Goal: Register for event/course

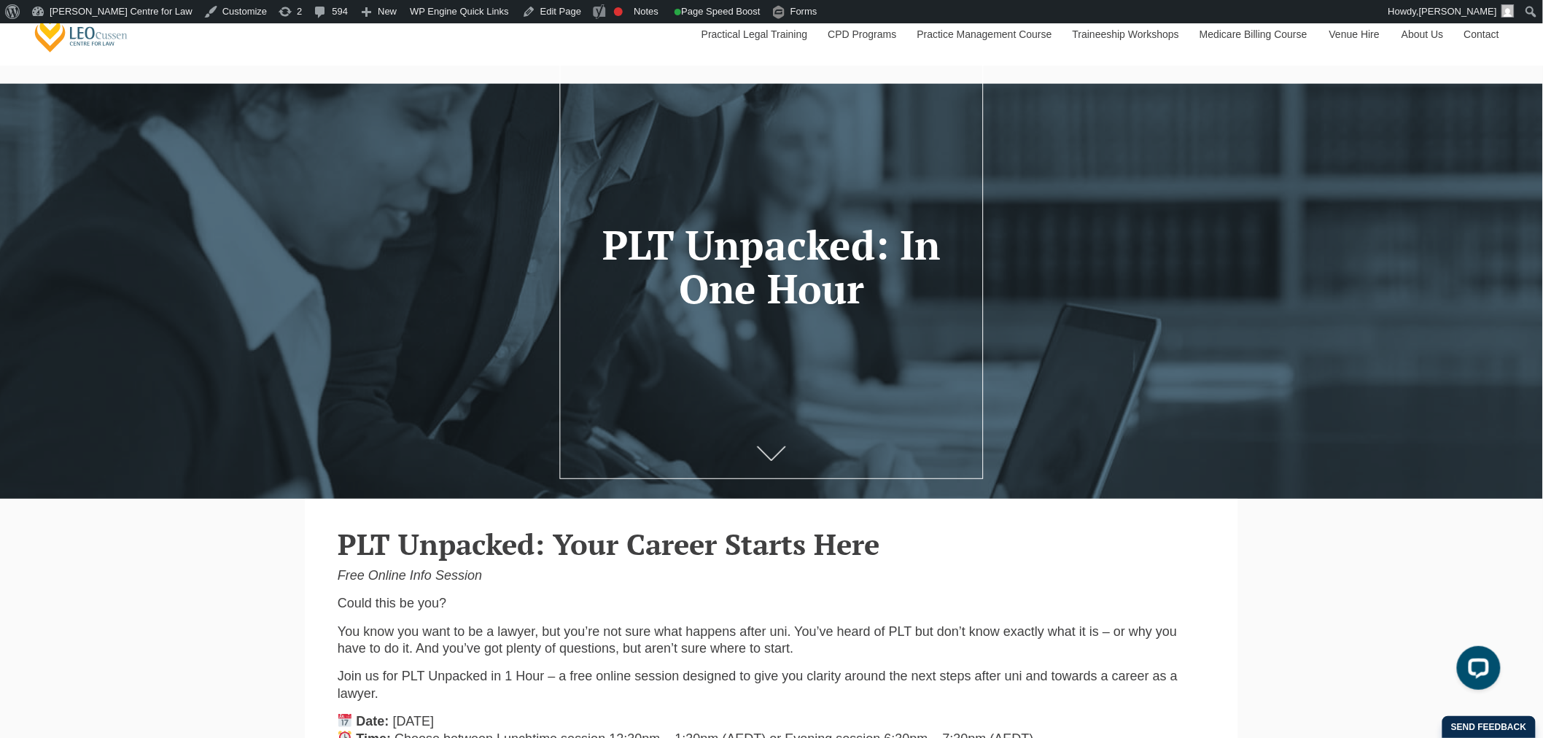
scroll to position [52, 0]
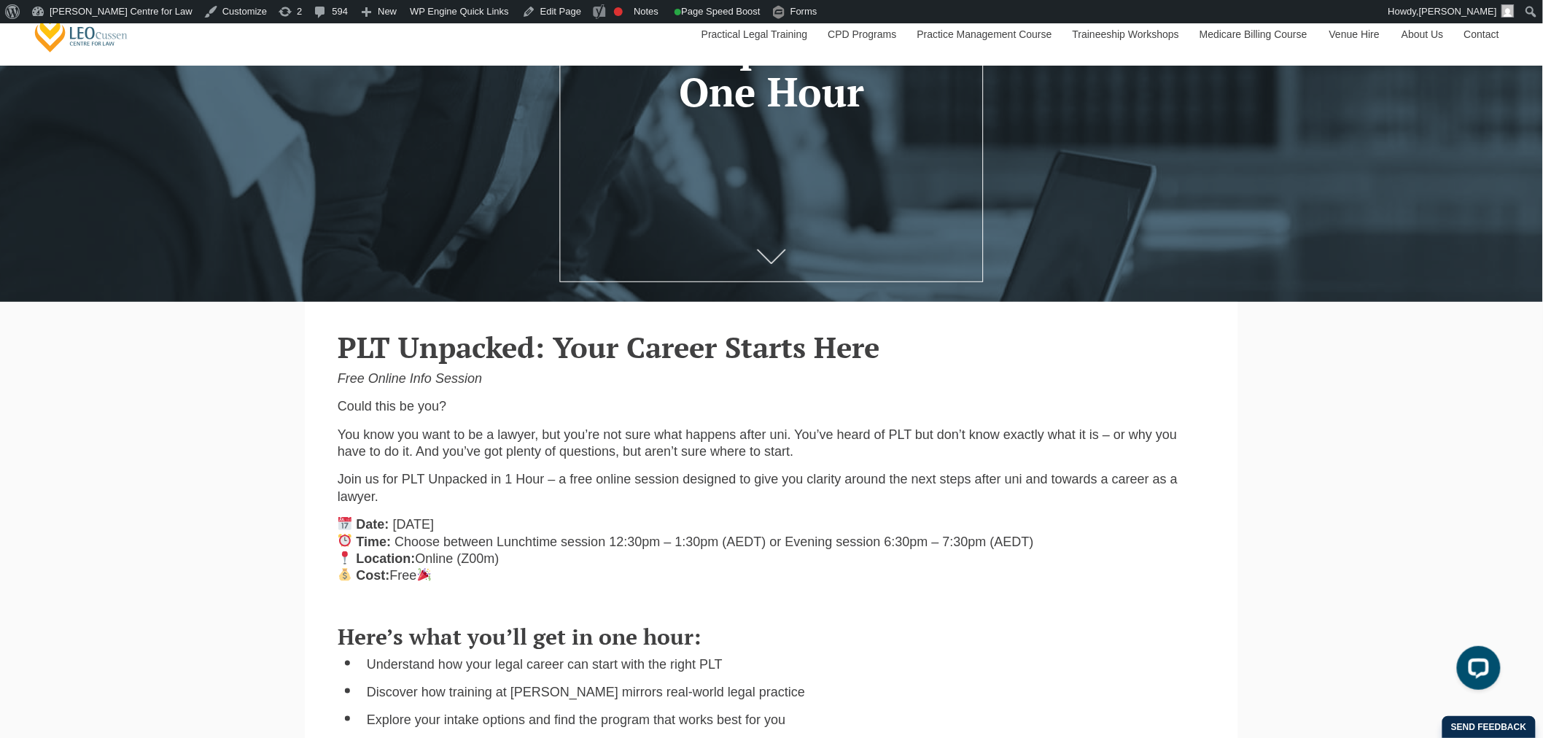
click at [294, 406] on div "Leo Cussen Centre for Law Search here Practical Legal Training Our Practical Le…" at bounding box center [771, 433] width 1543 height 1411
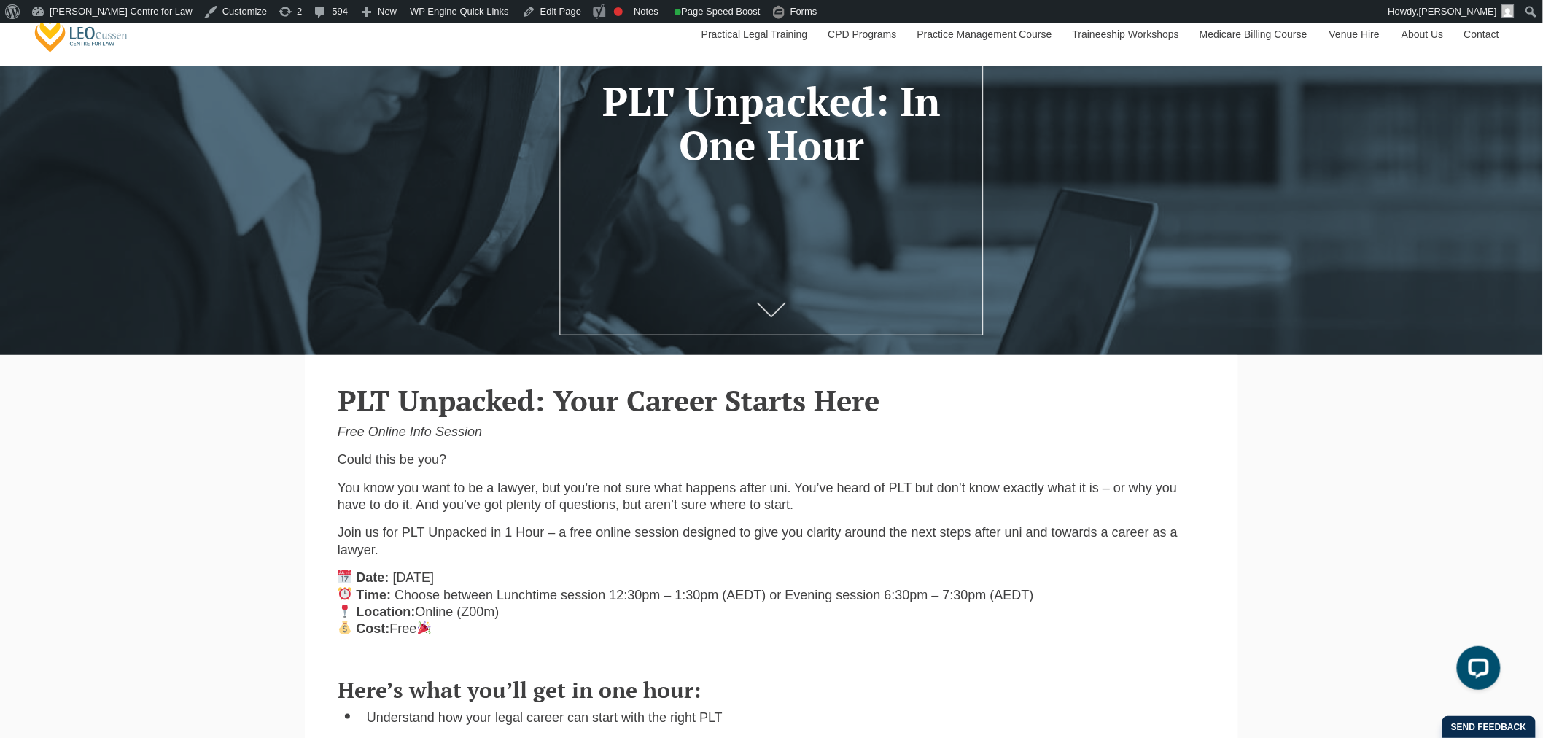
scroll to position [214, 0]
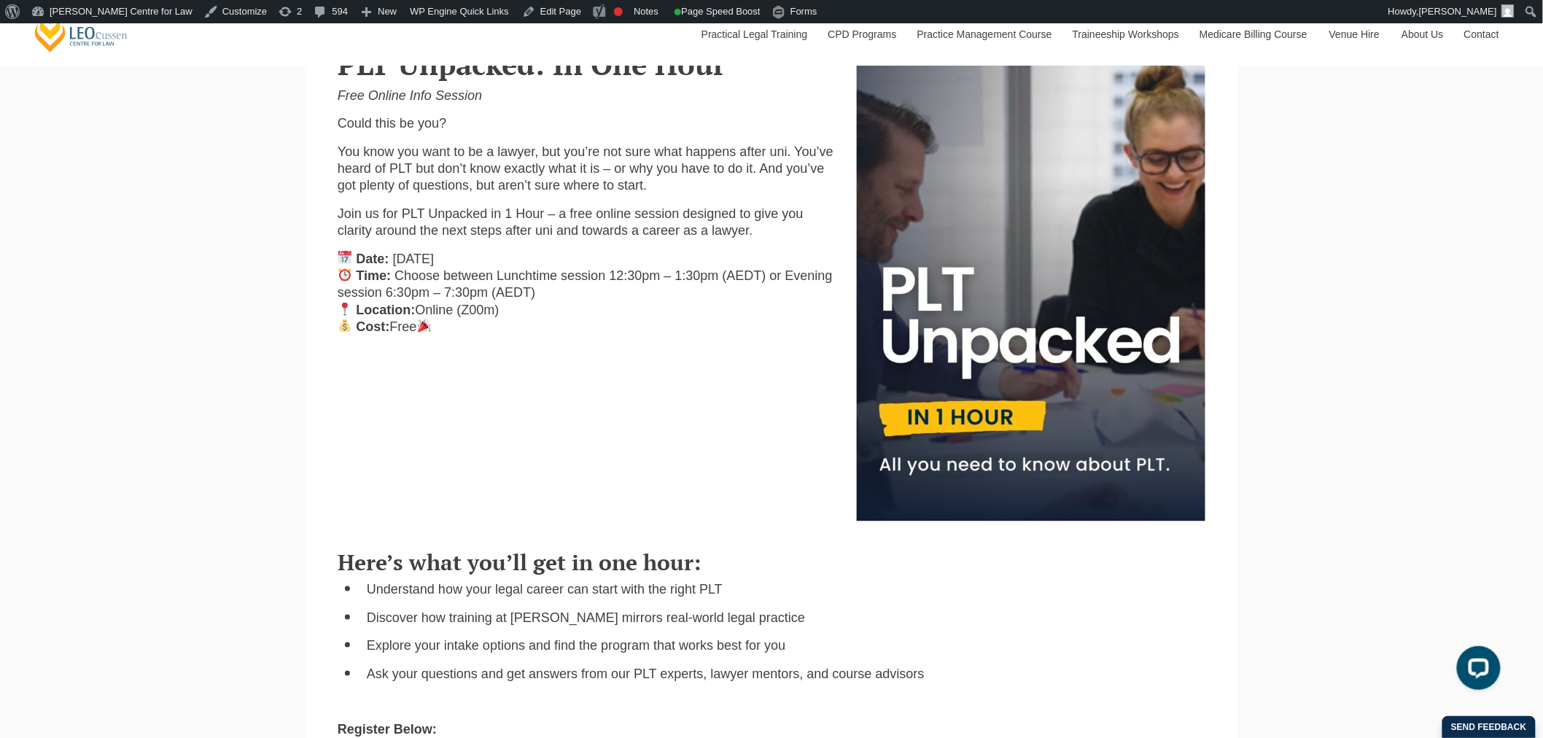
scroll to position [324, 0]
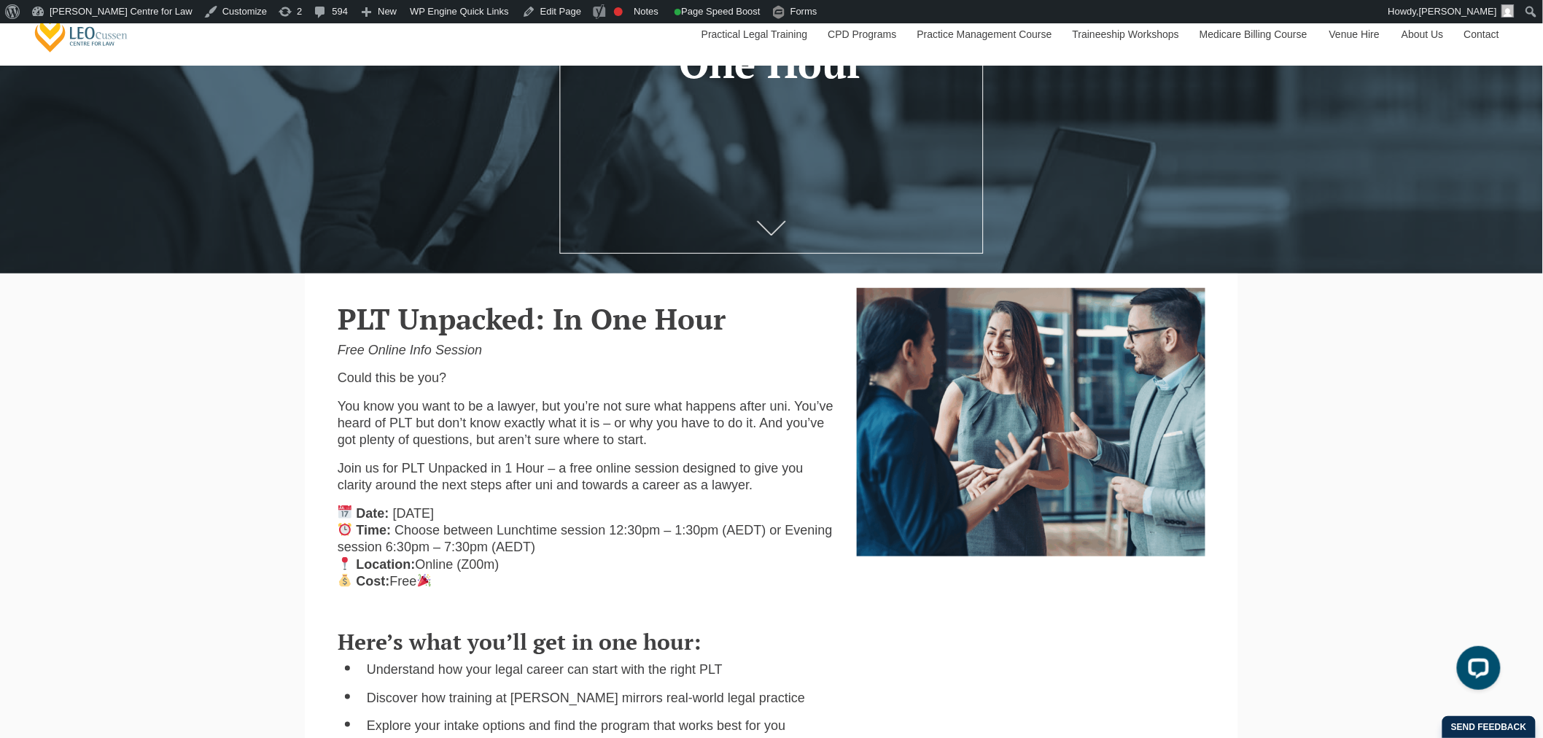
scroll to position [243, 0]
